Goal: Task Accomplishment & Management: Complete application form

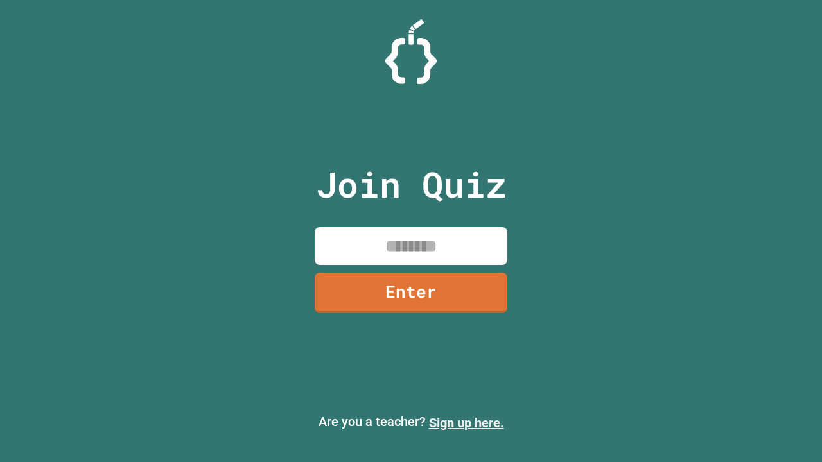
click at [466, 423] on link "Sign up here." at bounding box center [466, 422] width 75 height 15
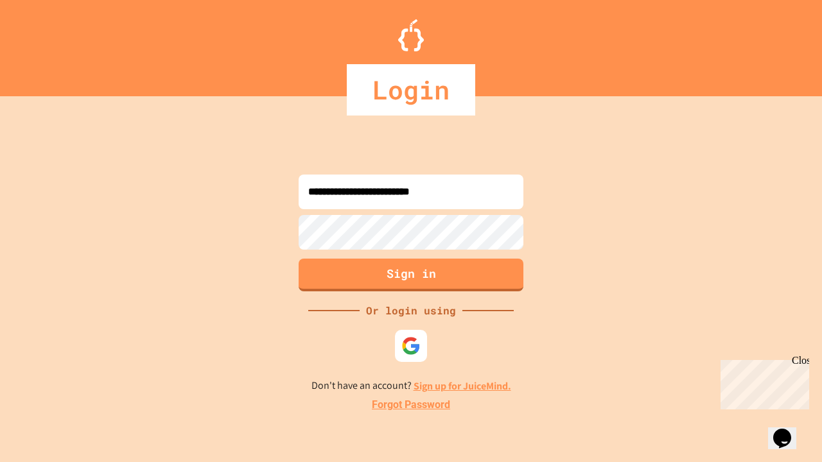
type input "**********"
